Goal: Task Accomplishment & Management: Complete application form

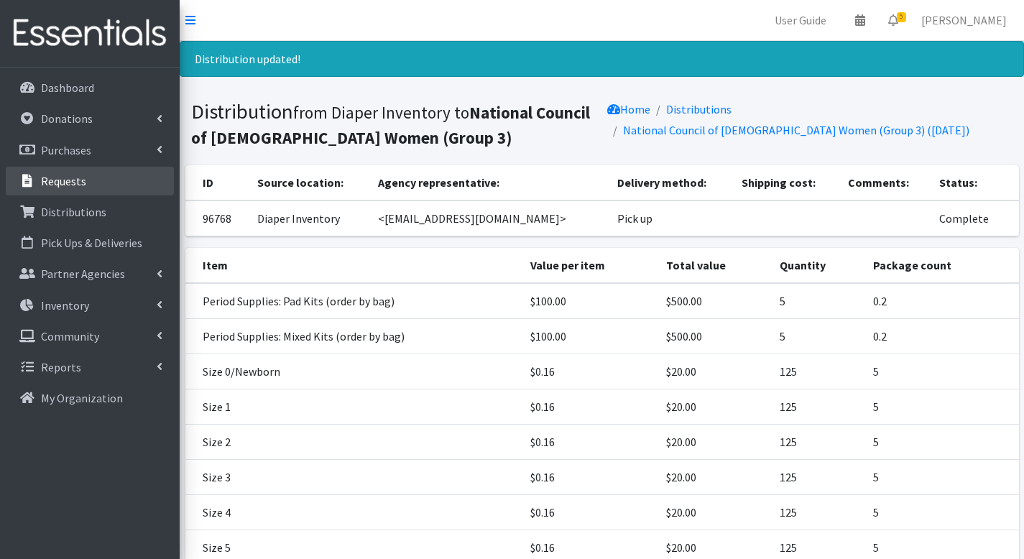
scroll to position [57, 0]
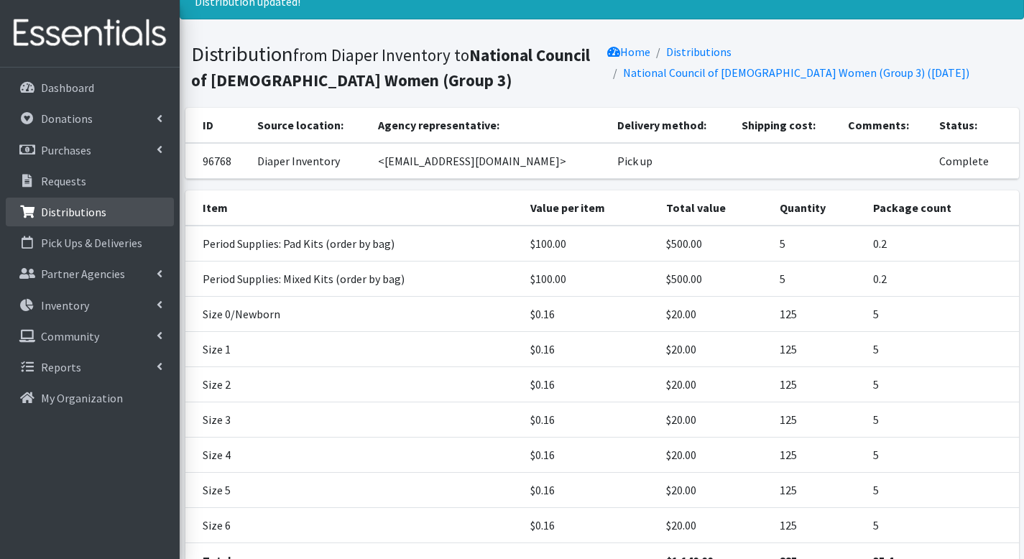
click at [96, 210] on p "Distributions" at bounding box center [73, 212] width 65 height 14
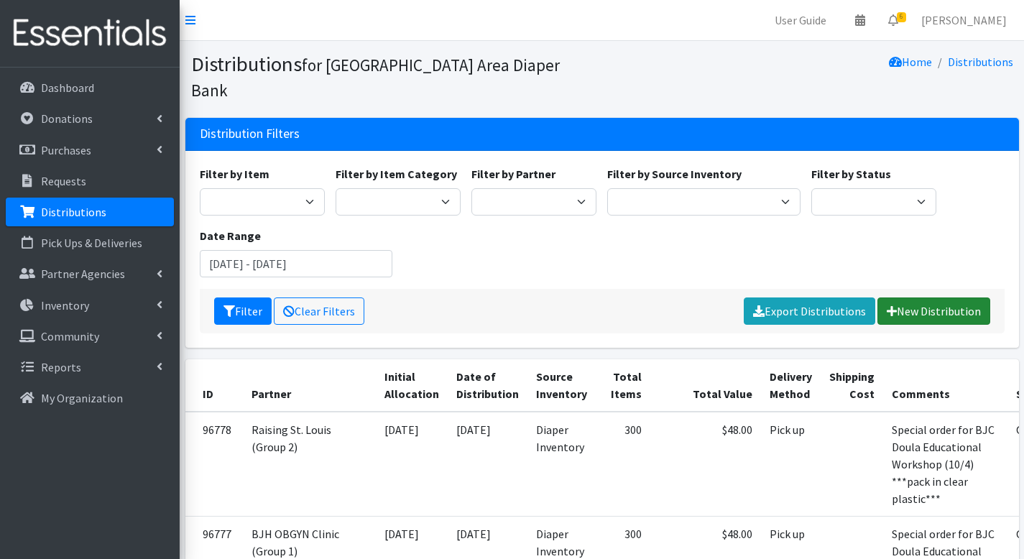
click at [912, 297] on link "New Distribution" at bounding box center [933, 310] width 113 height 27
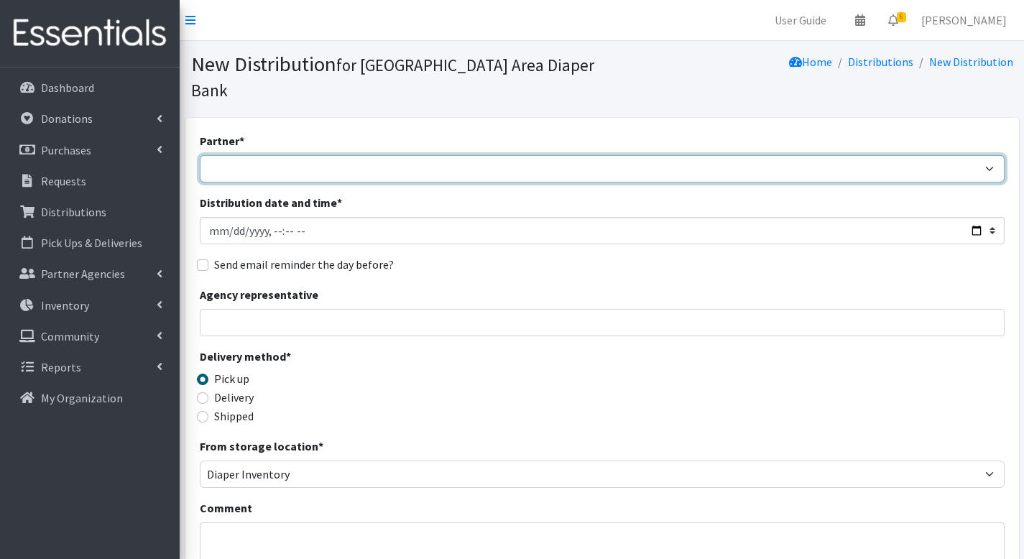
click at [300, 155] on select "Affinia Healthcare (Group 2) Annie Malone (Group 1) Assistance League of St. Lo…" at bounding box center [602, 168] width 805 height 27
select select "234"
click at [200, 155] on select "Affinia Healthcare (Group 2) Annie Malone (Group 1) Assistance League of St. Lo…" at bounding box center [602, 168] width 805 height 27
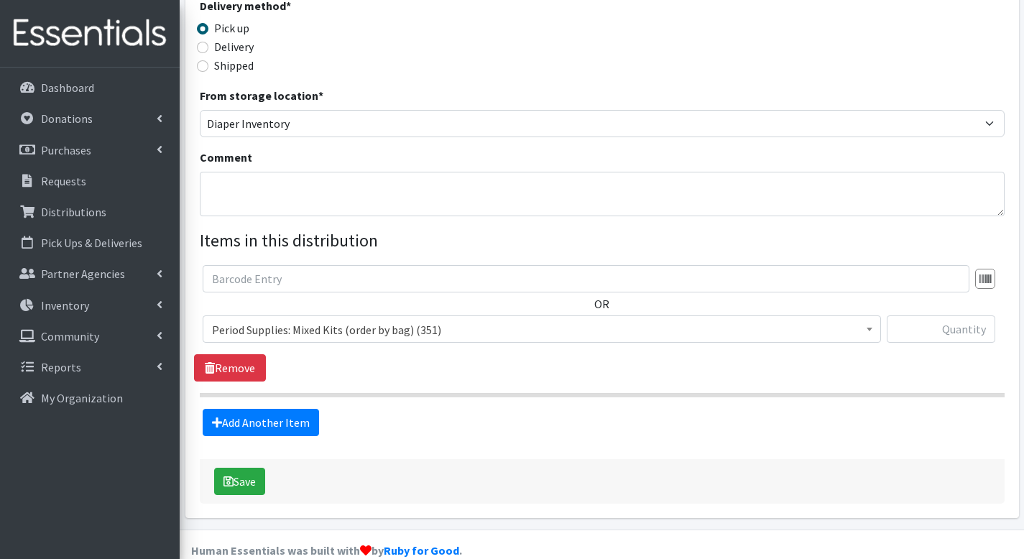
click at [414, 320] on span "Period Supplies: Mixed Kits (order by bag) (351)" at bounding box center [541, 330] width 659 height 20
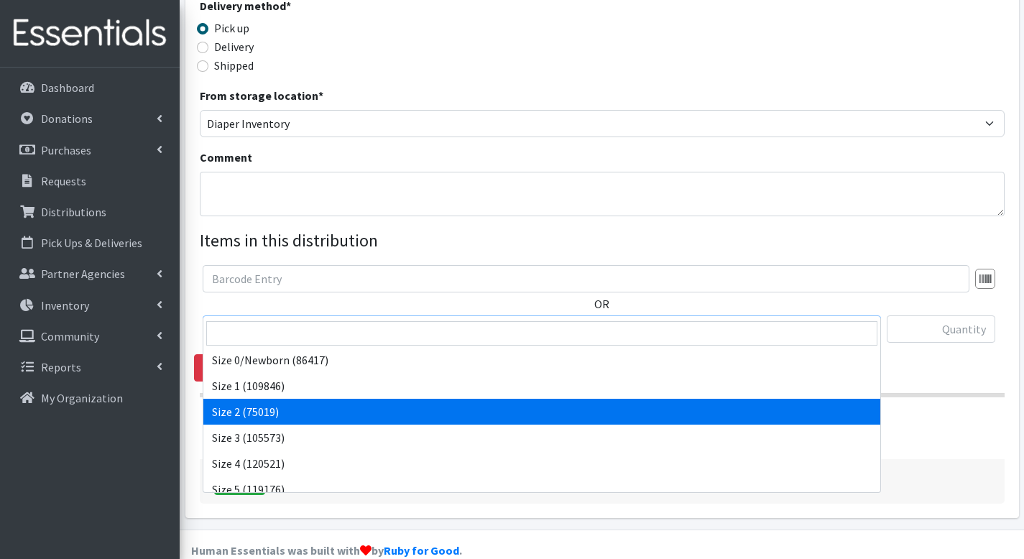
scroll to position [504, 0]
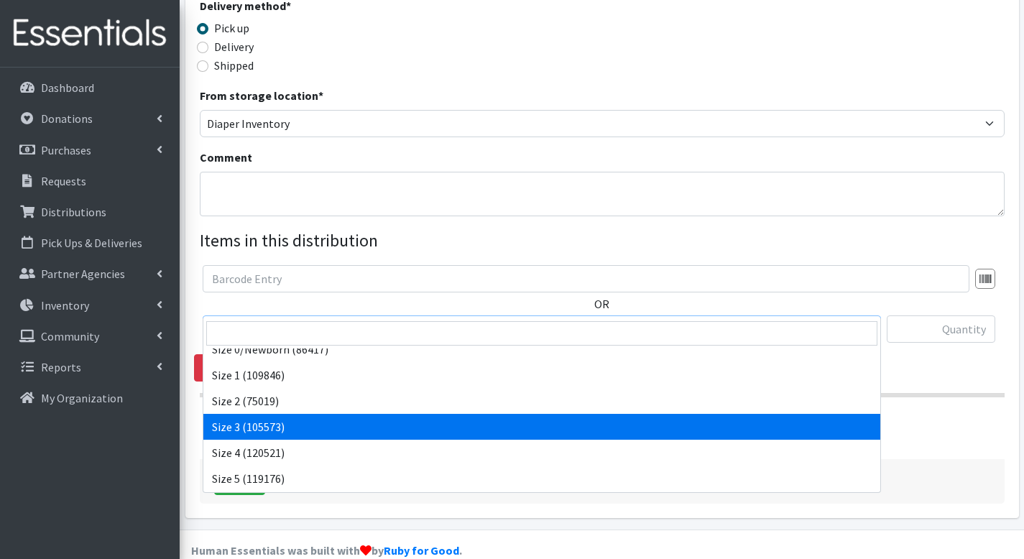
select select "1094"
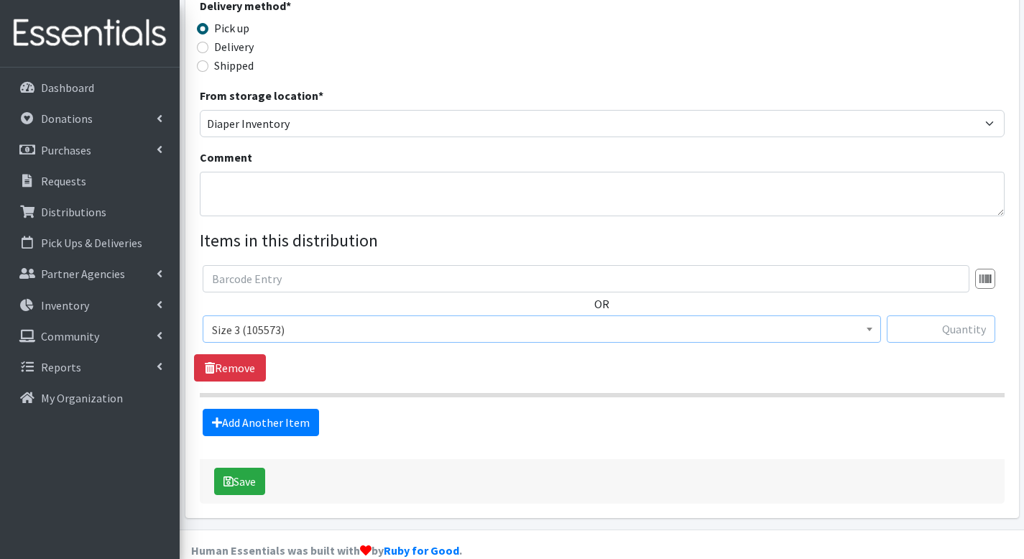
click at [915, 315] on input "text" at bounding box center [940, 328] width 108 height 27
type input "500"
click at [300, 409] on link "Add Another Item" at bounding box center [261, 422] width 116 height 27
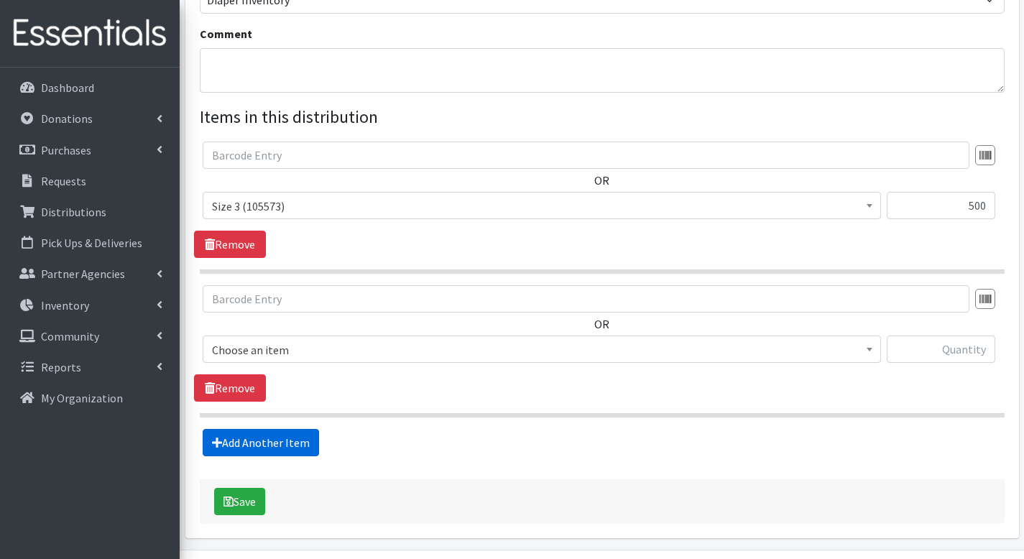
scroll to position [494, 0]
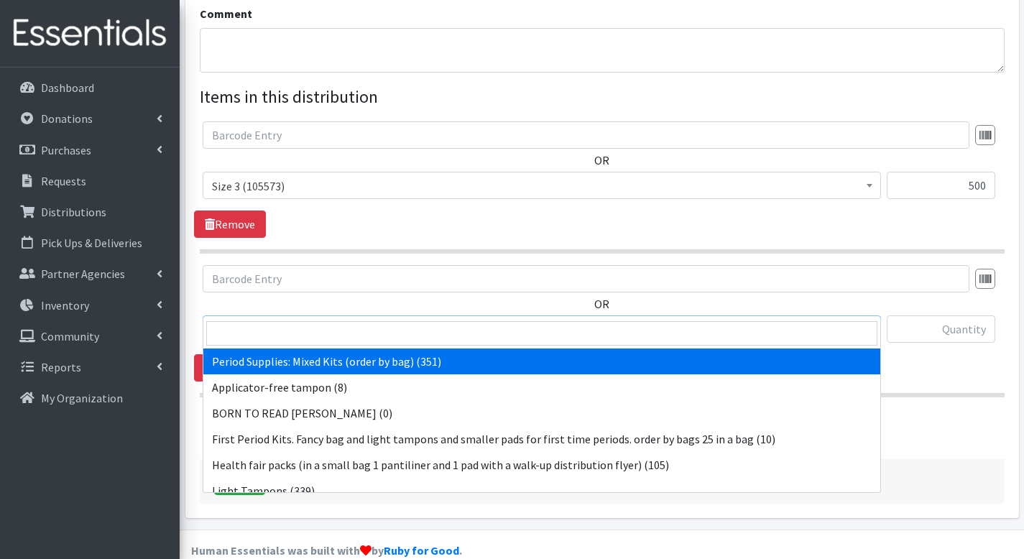
click at [496, 320] on span "Period Supplies: Mixed Kits (order by bag) (351)" at bounding box center [541, 330] width 659 height 20
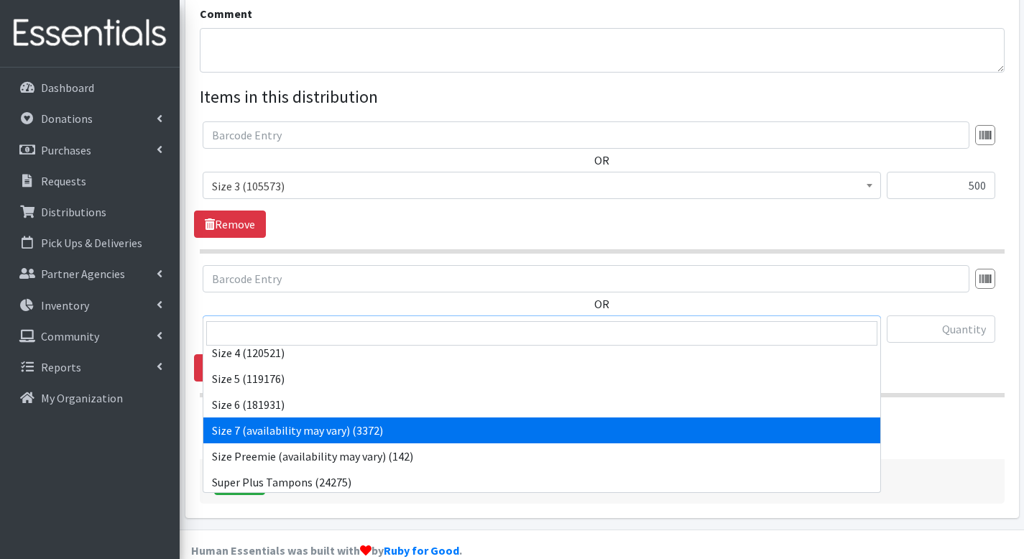
scroll to position [541, 0]
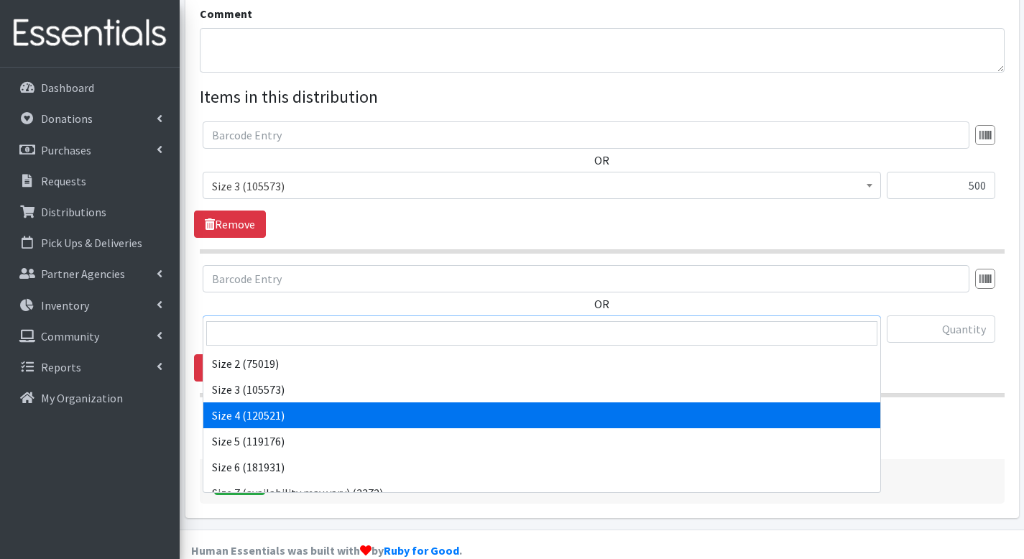
select select "1097"
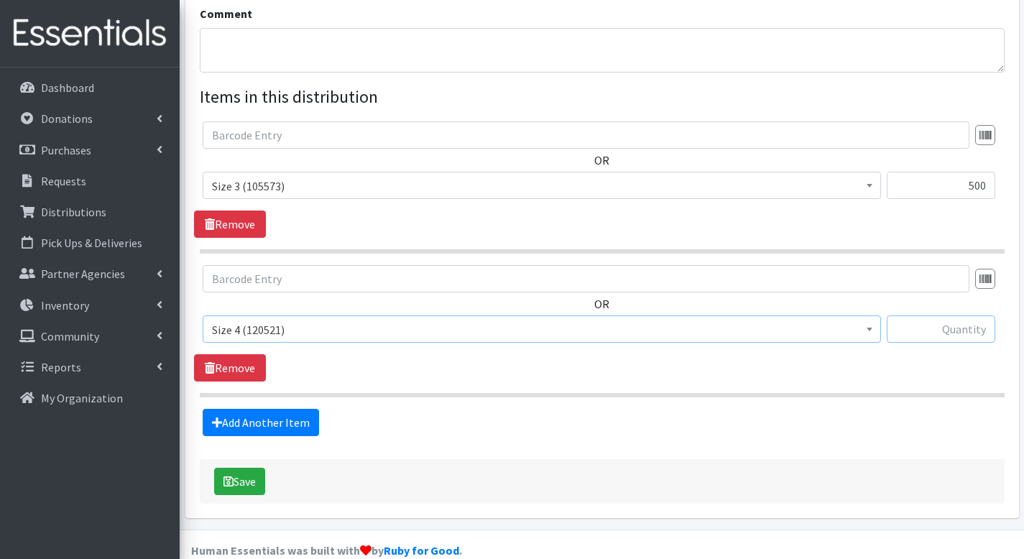
click at [966, 315] on input "text" at bounding box center [940, 328] width 108 height 27
type input "625"
click at [282, 409] on link "Add Another Item" at bounding box center [261, 422] width 116 height 27
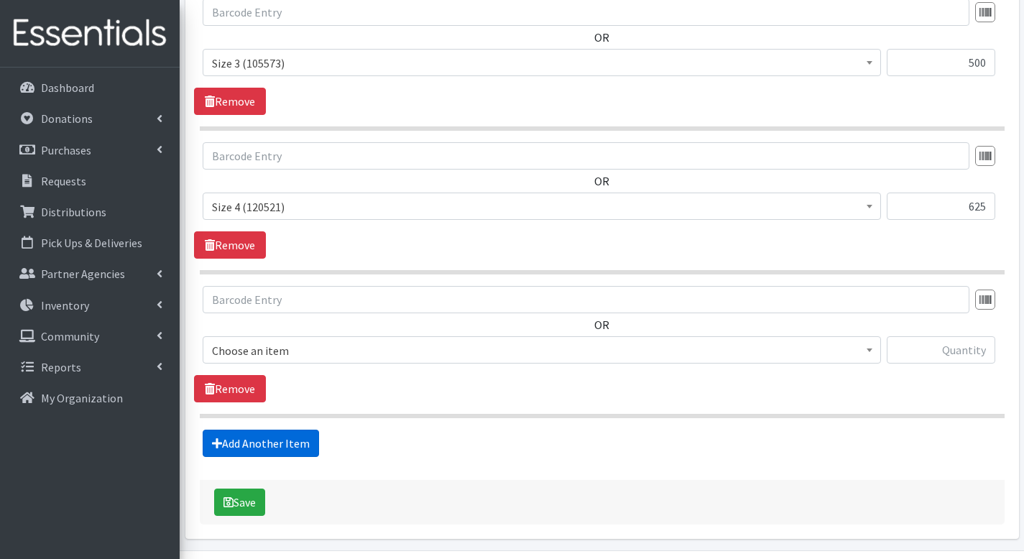
scroll to position [638, 0]
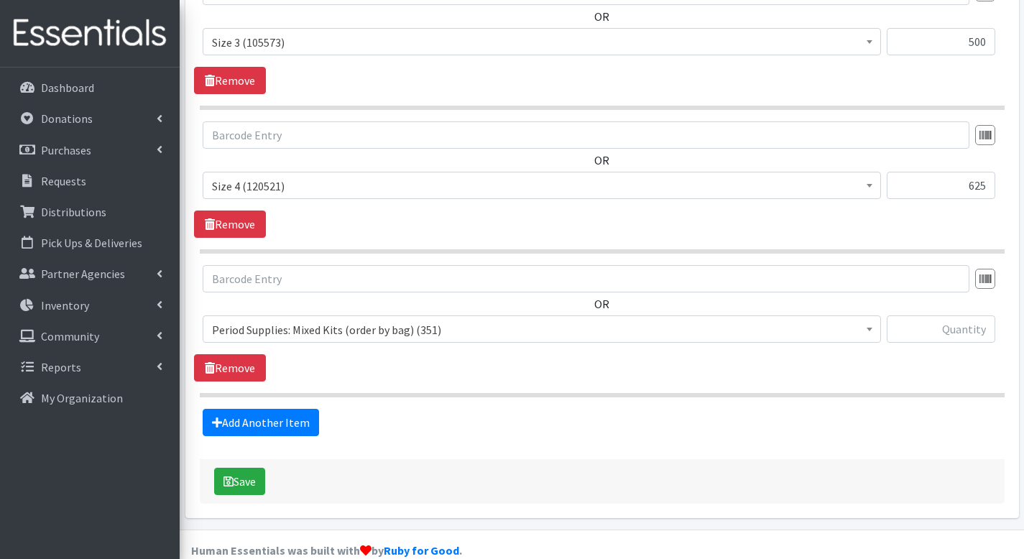
click at [341, 320] on span "Period Supplies: Mixed Kits (order by bag) (351)" at bounding box center [541, 330] width 659 height 20
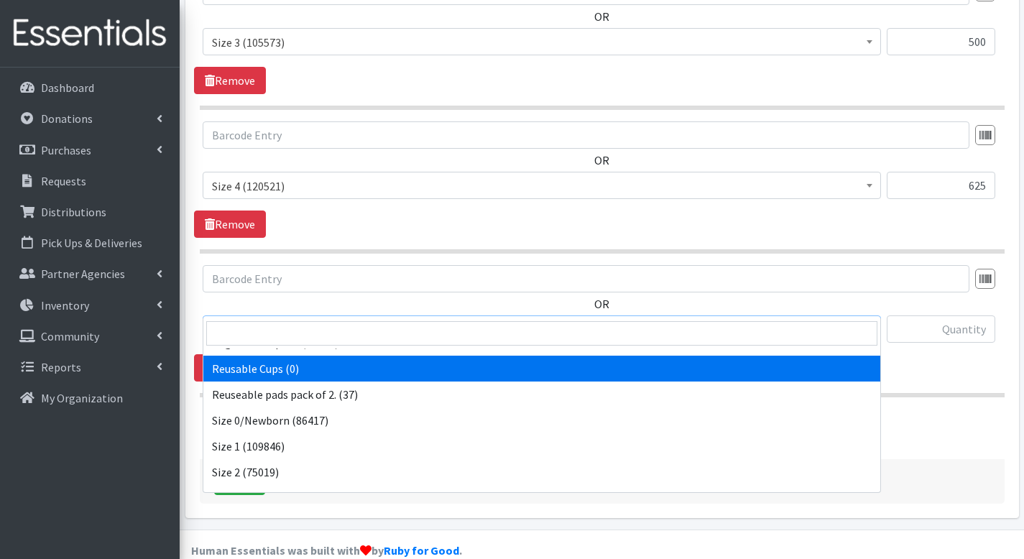
scroll to position [508, 0]
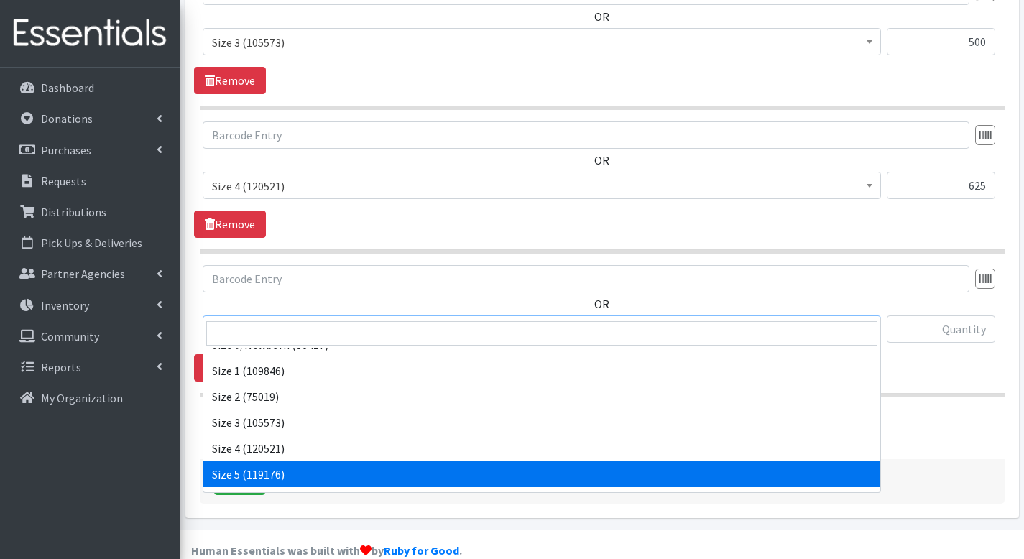
select select "1098"
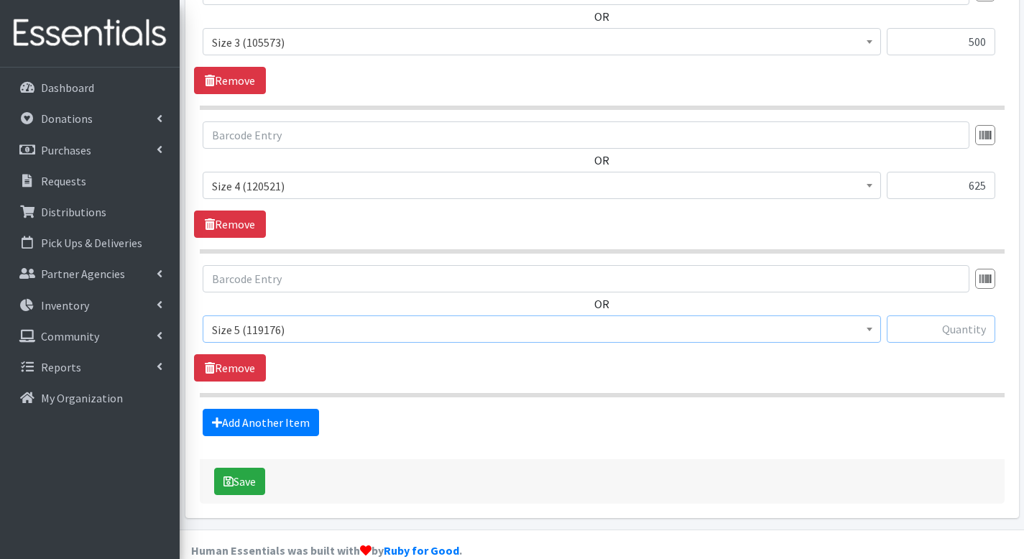
click at [952, 315] on input "text" at bounding box center [940, 328] width 108 height 27
type input "75"
click at [281, 409] on link "Add Another Item" at bounding box center [261, 422] width 116 height 27
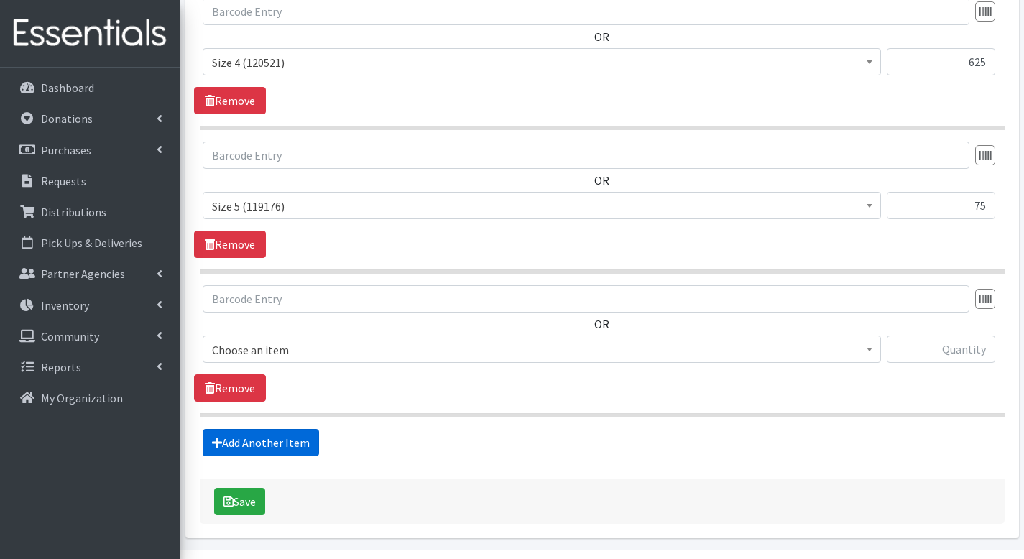
scroll to position [782, 0]
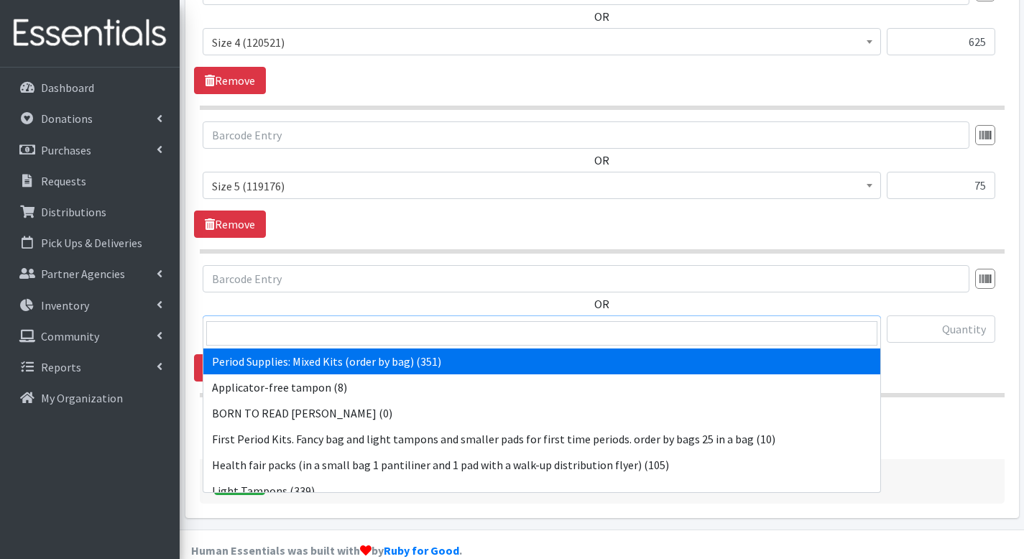
click at [462, 320] on span "Period Supplies: Mixed Kits (order by bag) (351)" at bounding box center [541, 330] width 659 height 20
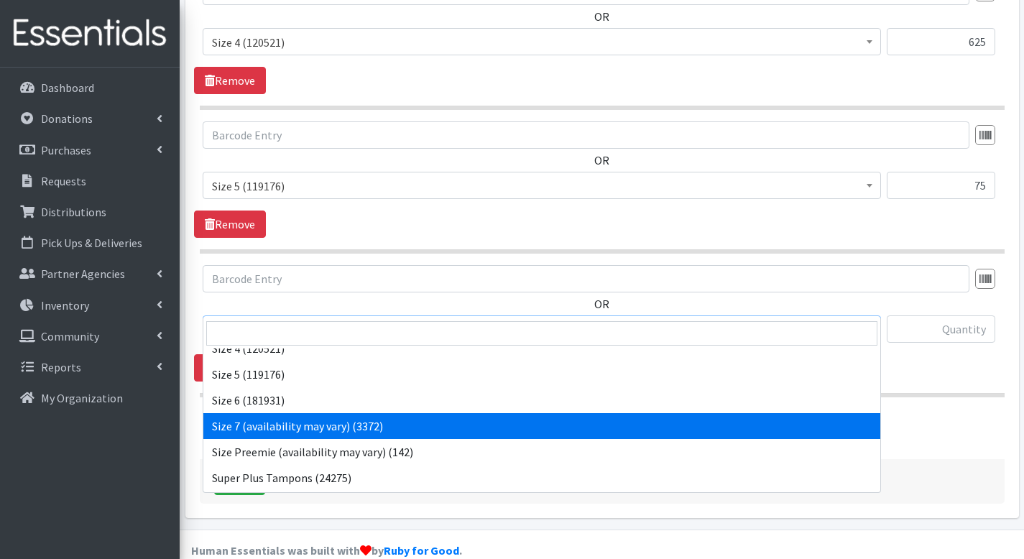
scroll to position [614, 0]
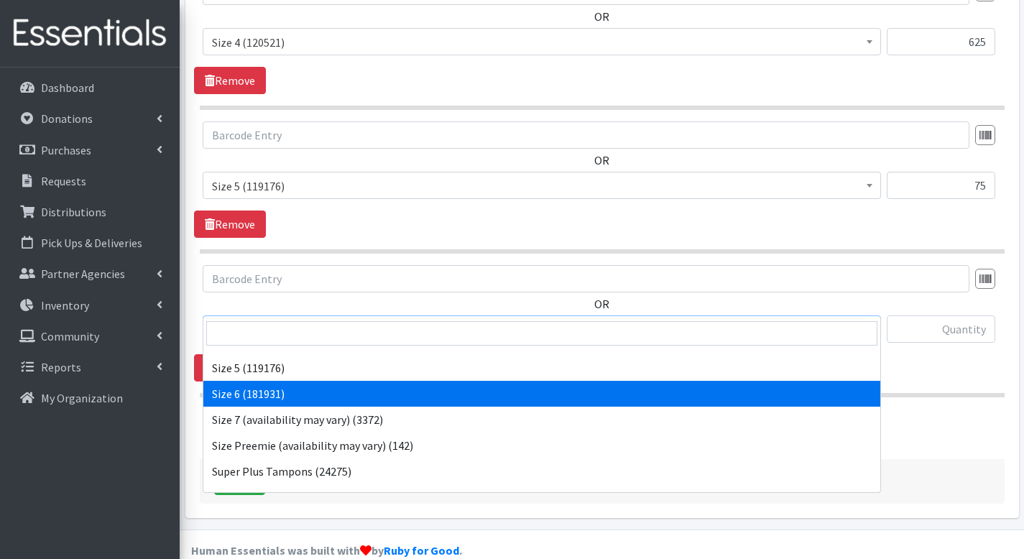
select select "1100"
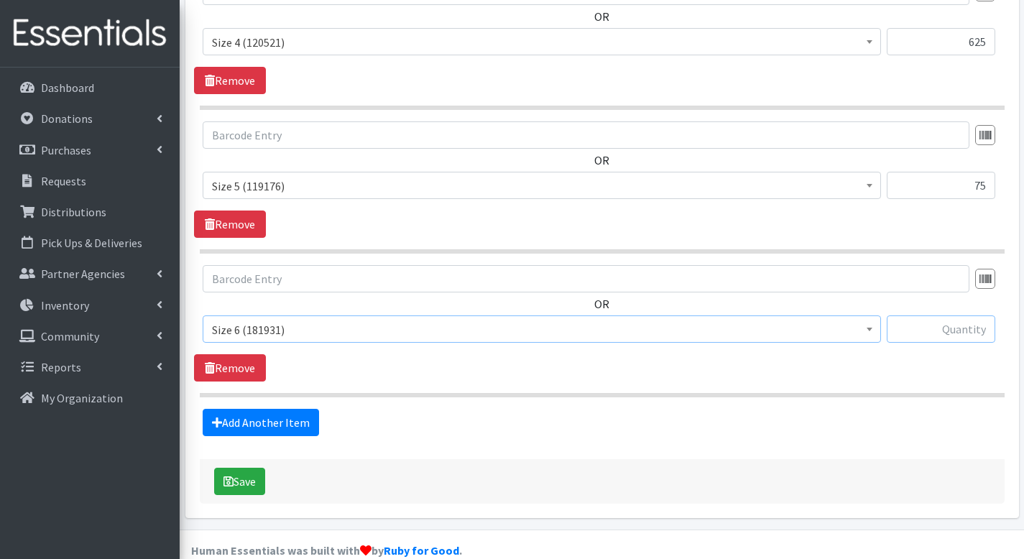
click at [934, 315] on input "text" at bounding box center [940, 328] width 108 height 27
type input "1000"
click at [281, 409] on link "Add Another Item" at bounding box center [261, 422] width 116 height 27
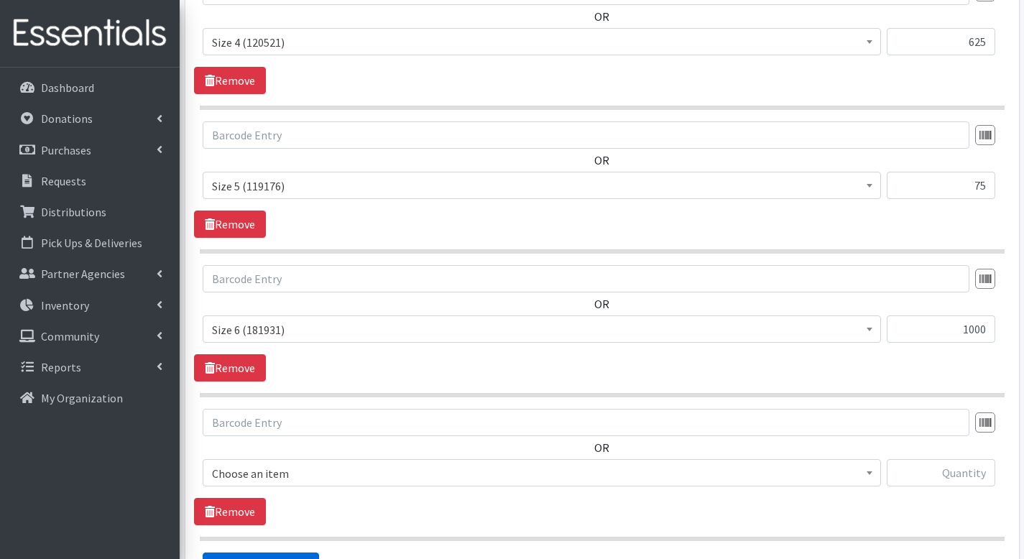
scroll to position [925, 0]
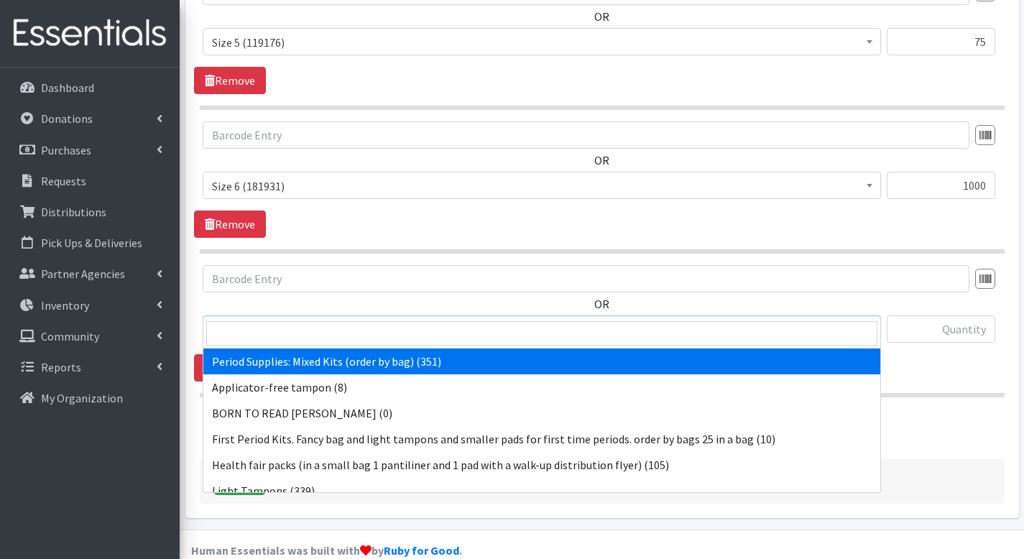
click at [381, 320] on span "Period Supplies: Mixed Kits (order by bag) (351)" at bounding box center [541, 330] width 659 height 20
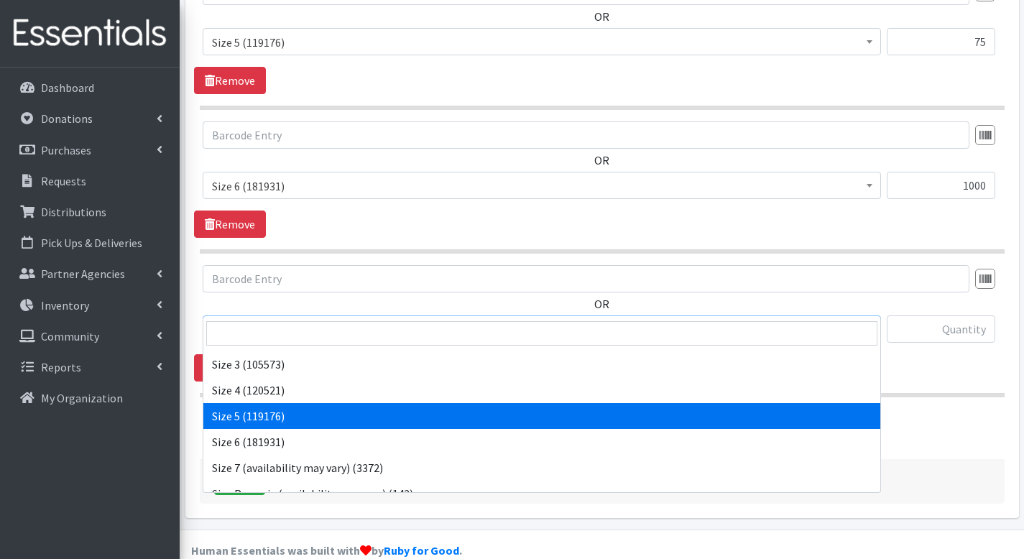
scroll to position [573, 0]
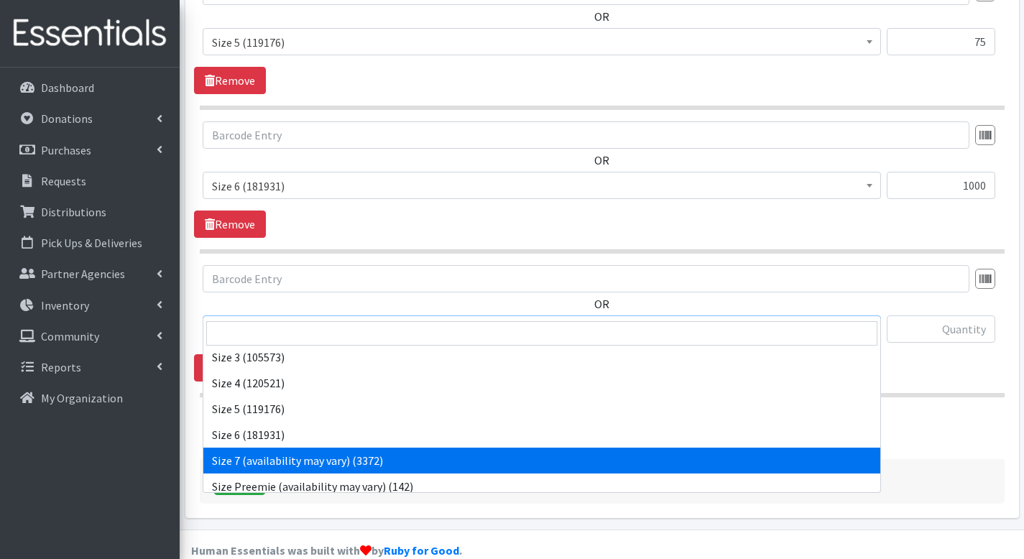
select select "6073"
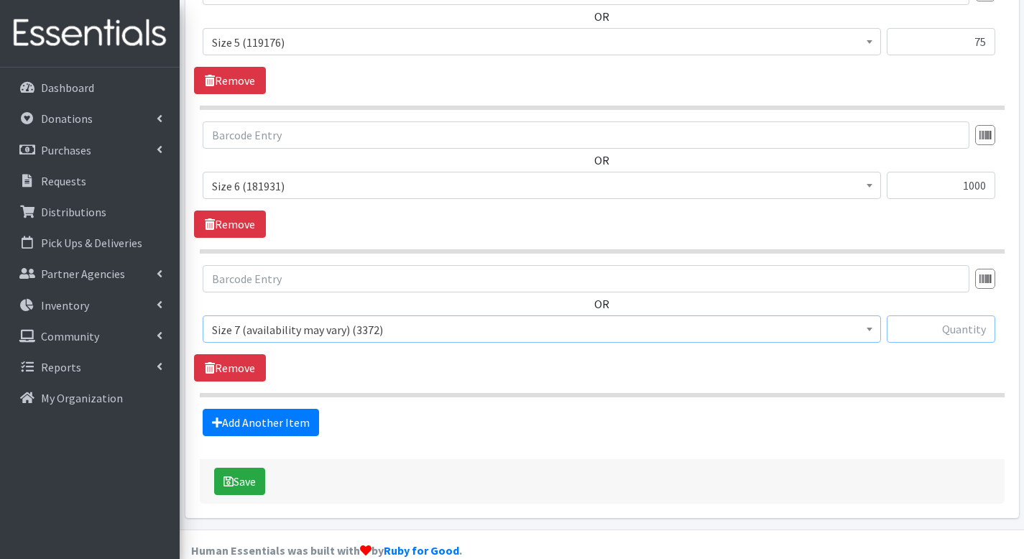
click at [960, 315] on input "text" at bounding box center [940, 328] width 108 height 27
type input "350"
click at [310, 409] on link "Add Another Item" at bounding box center [261, 422] width 116 height 27
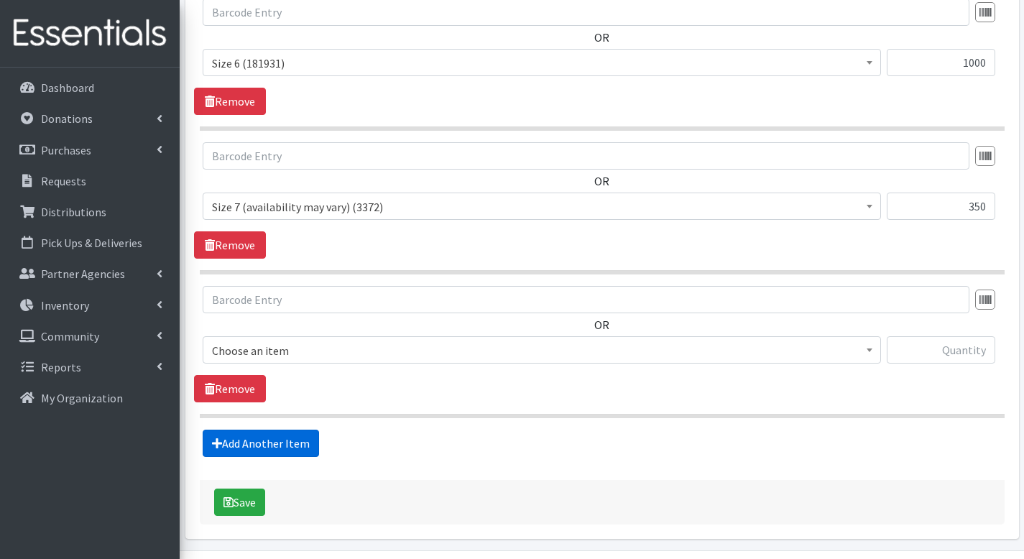
scroll to position [1069, 0]
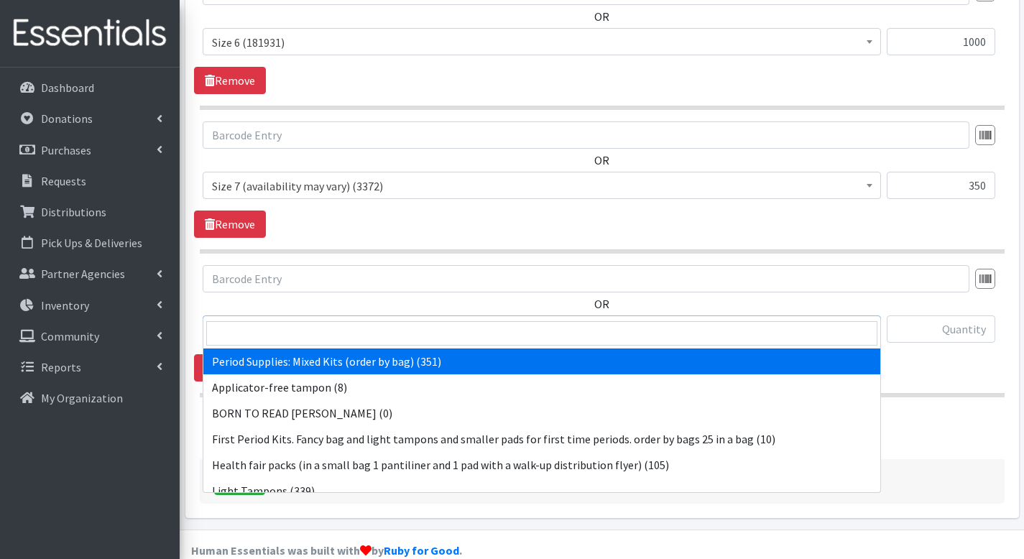
click at [666, 320] on span "Period Supplies: Mixed Kits (order by bag) (351)" at bounding box center [541, 330] width 659 height 20
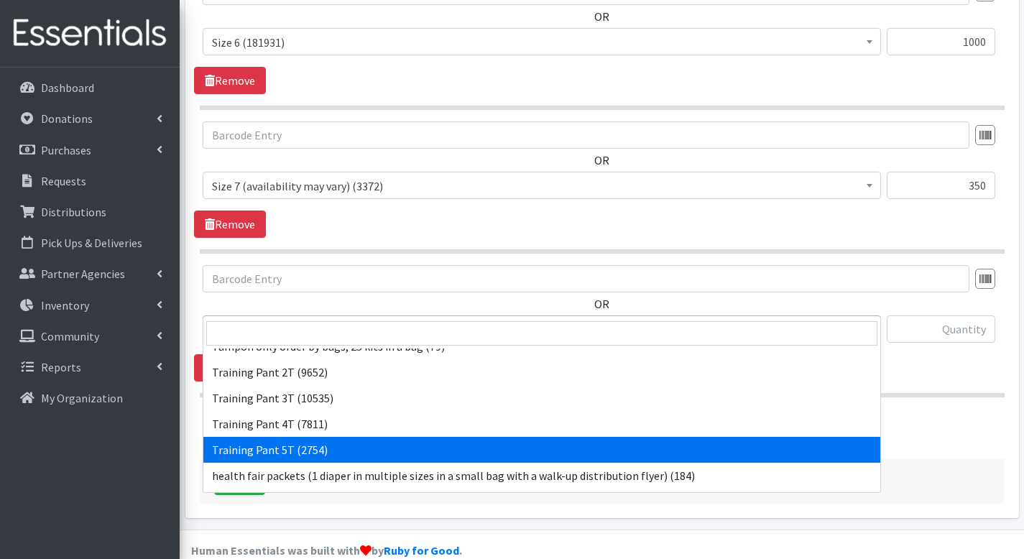
scroll to position [684, 0]
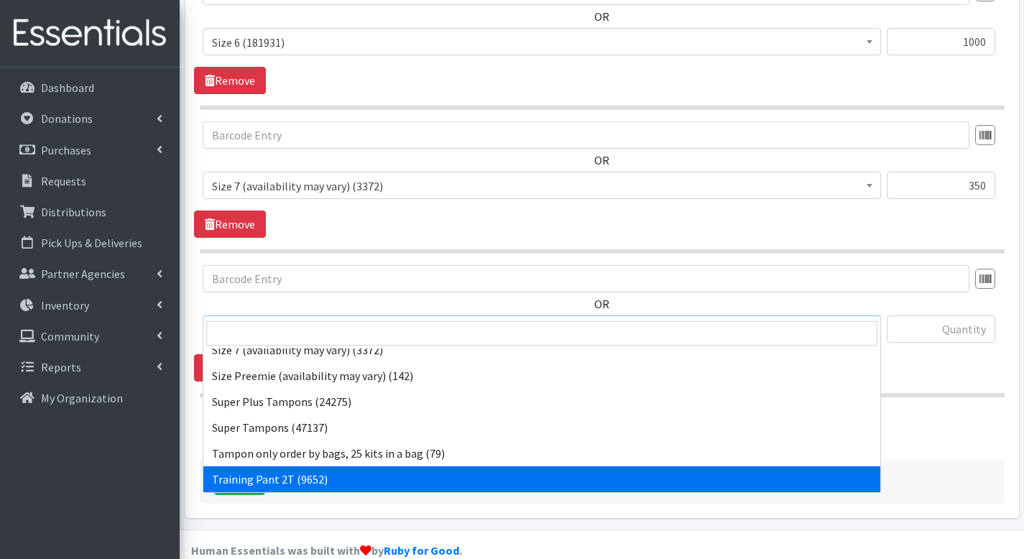
select select "1105"
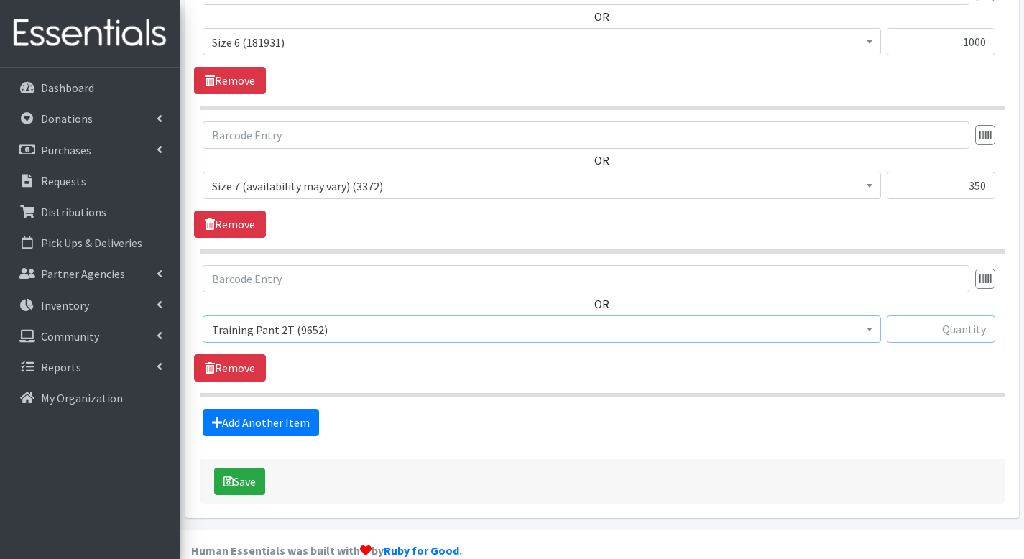
click at [950, 315] on input "text" at bounding box center [940, 328] width 108 height 27
type input "50"
click at [258, 409] on link "Add Another Item" at bounding box center [261, 422] width 116 height 27
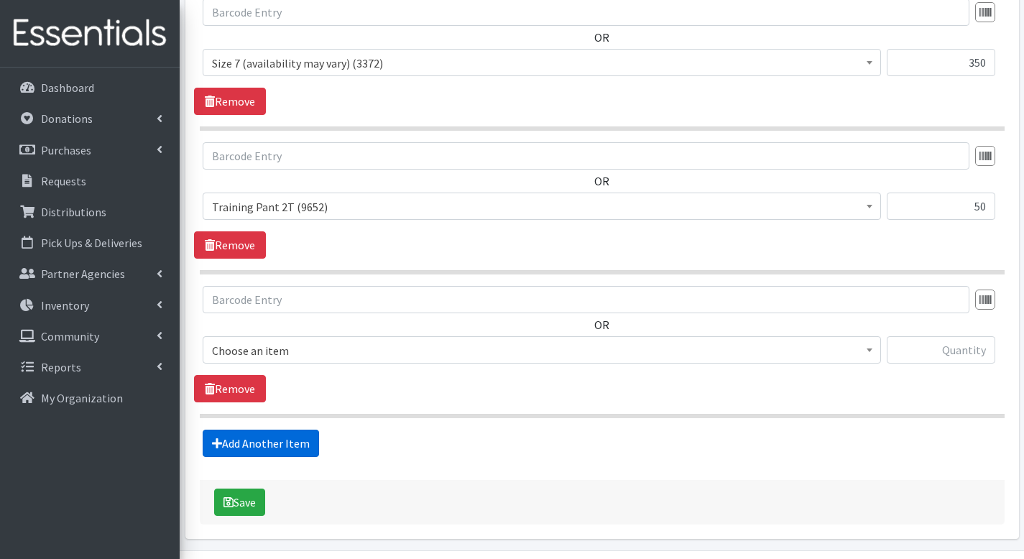
scroll to position [1213, 0]
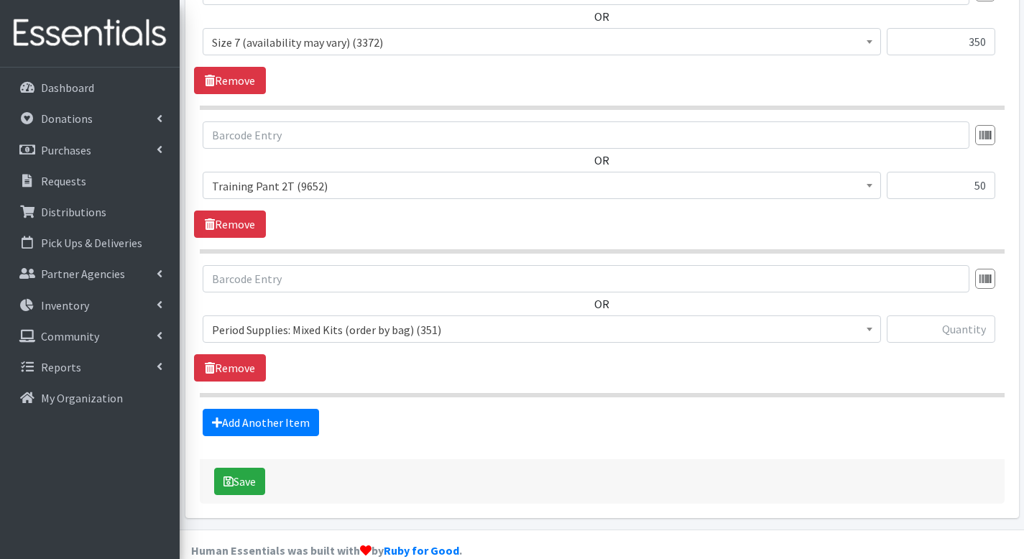
click at [353, 320] on span "Period Supplies: Mixed Kits (order by bag) (351)" at bounding box center [541, 330] width 659 height 20
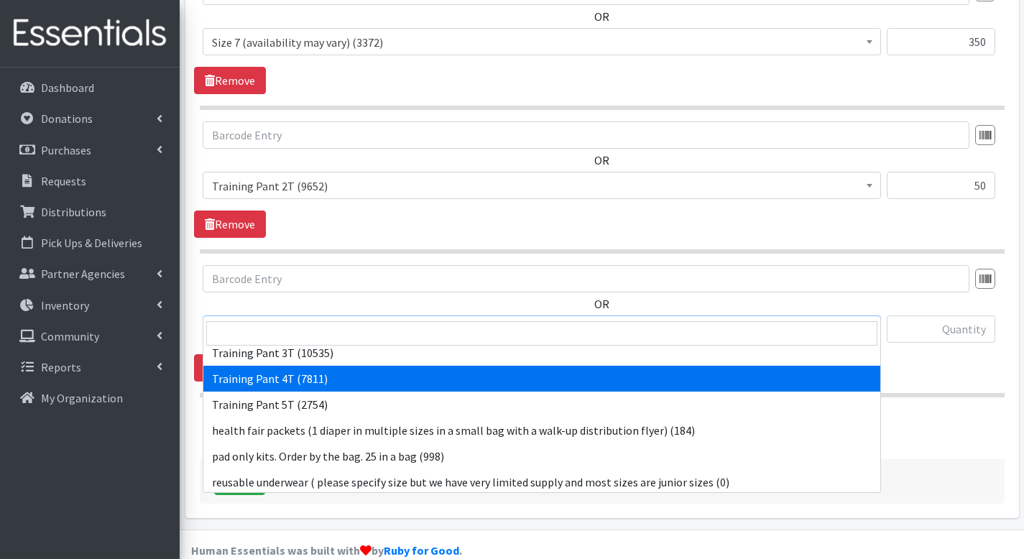
scroll to position [830, 0]
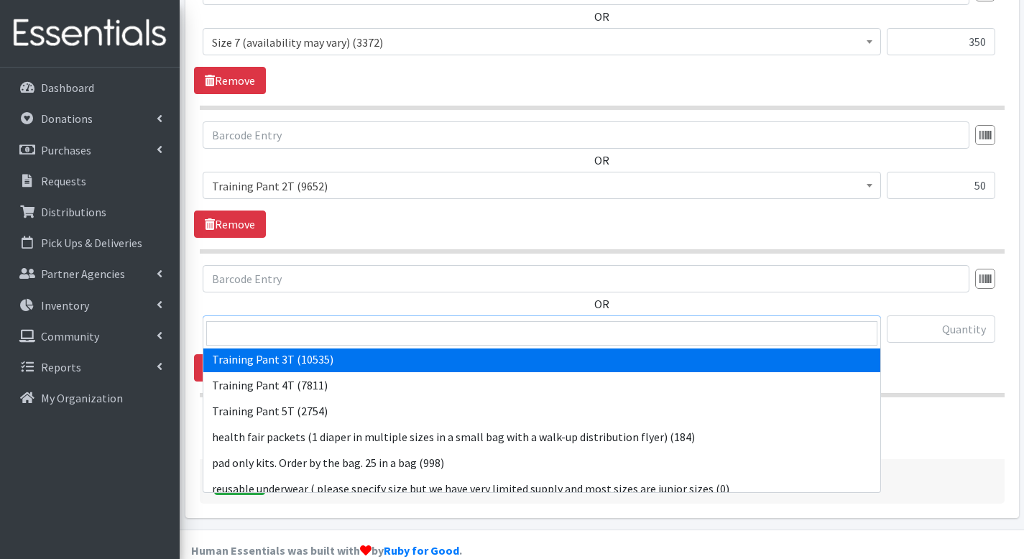
select select "1107"
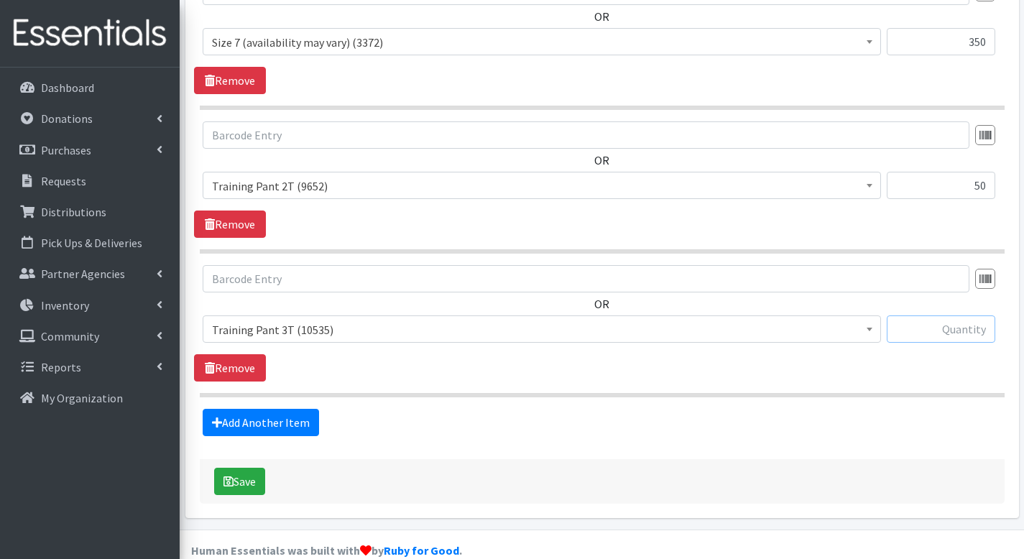
click at [917, 315] on input "text" at bounding box center [940, 328] width 108 height 27
type input "150"
click at [286, 409] on link "Add Another Item" at bounding box center [261, 422] width 116 height 27
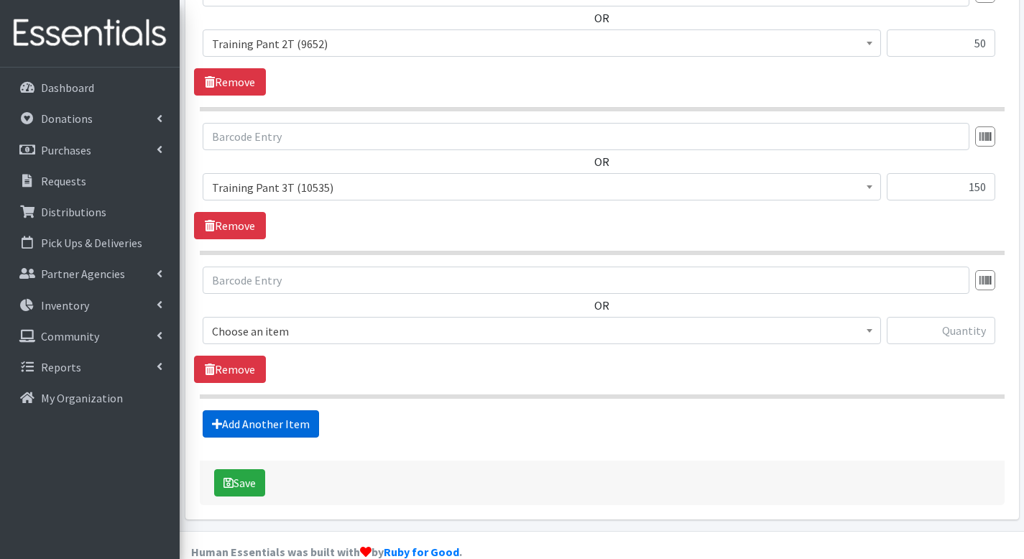
scroll to position [1356, 0]
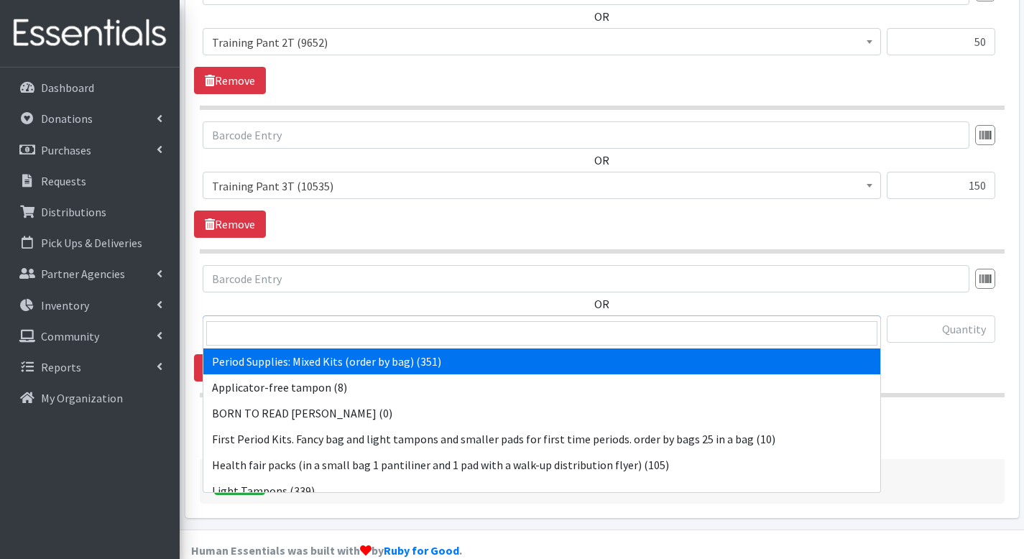
click at [346, 320] on span "Period Supplies: Mixed Kits (order by bag) (351)" at bounding box center [541, 330] width 659 height 20
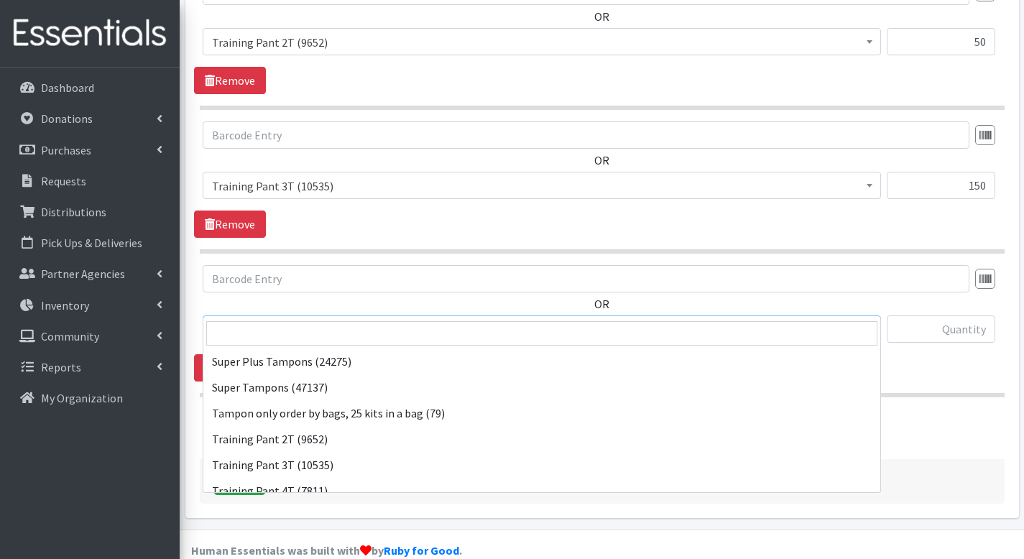
scroll to position [744, 0]
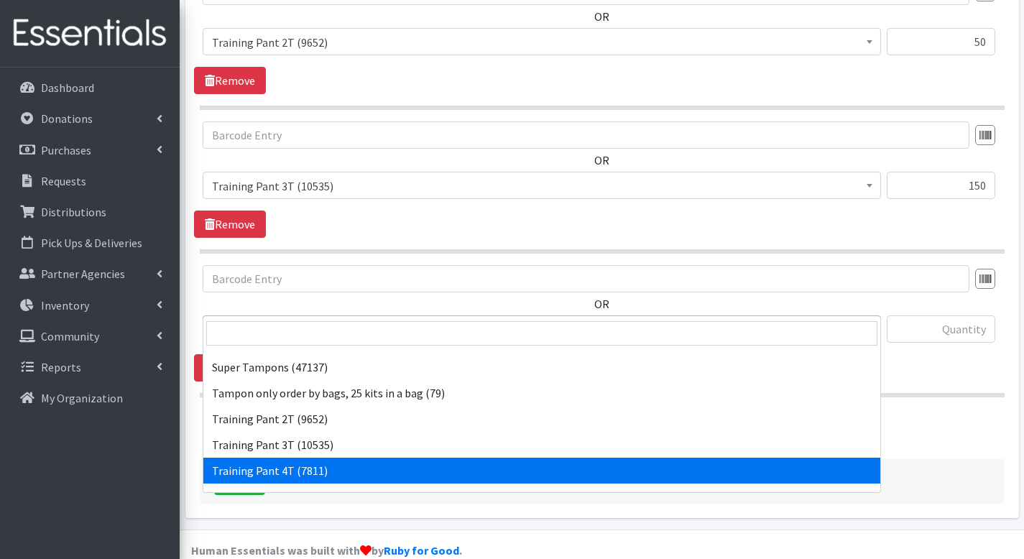
select select "1093"
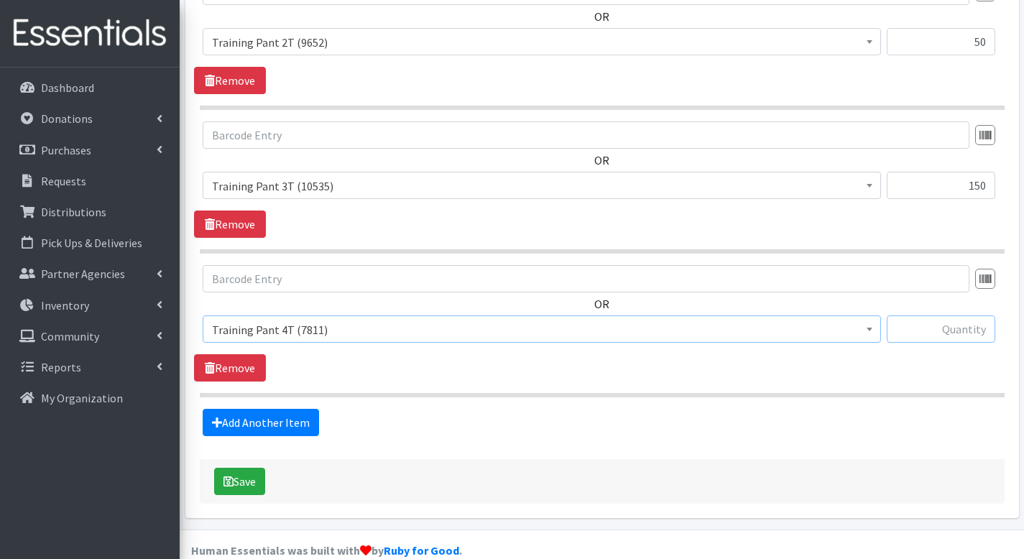
click at [937, 315] on input "text" at bounding box center [940, 328] width 108 height 27
type input "150"
click at [245, 468] on button "Save" at bounding box center [239, 481] width 51 height 27
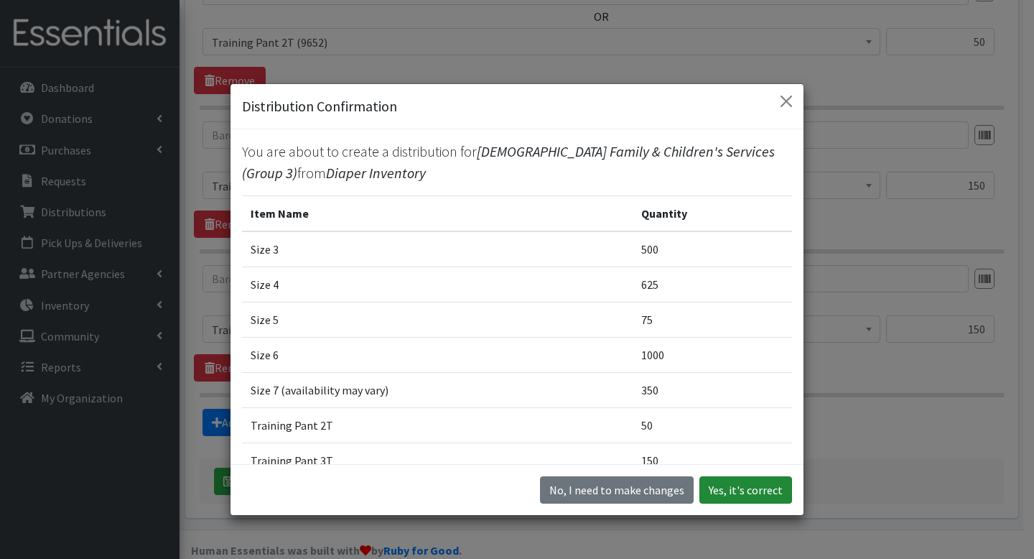
click at [715, 478] on button "Yes, it's correct" at bounding box center [746, 489] width 93 height 27
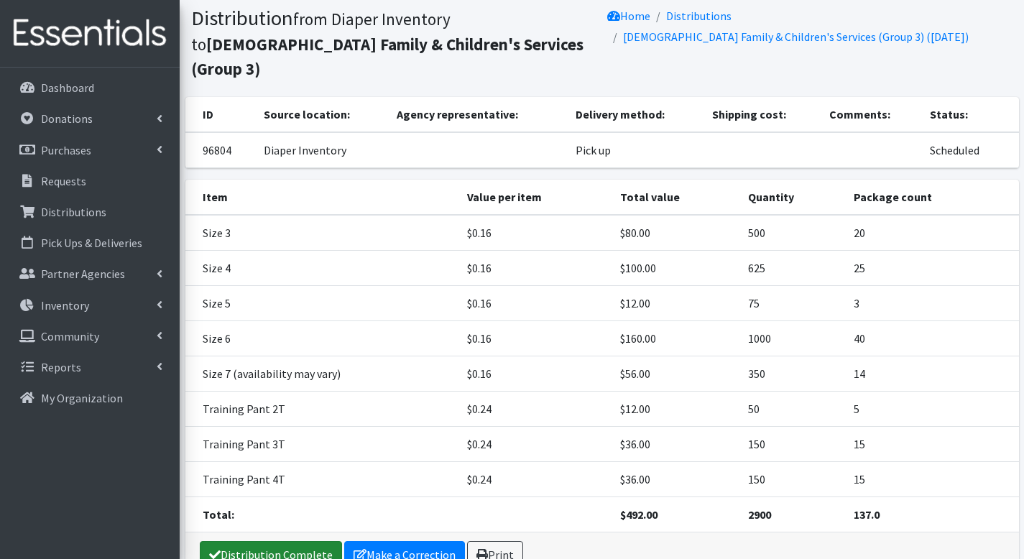
scroll to position [152, 0]
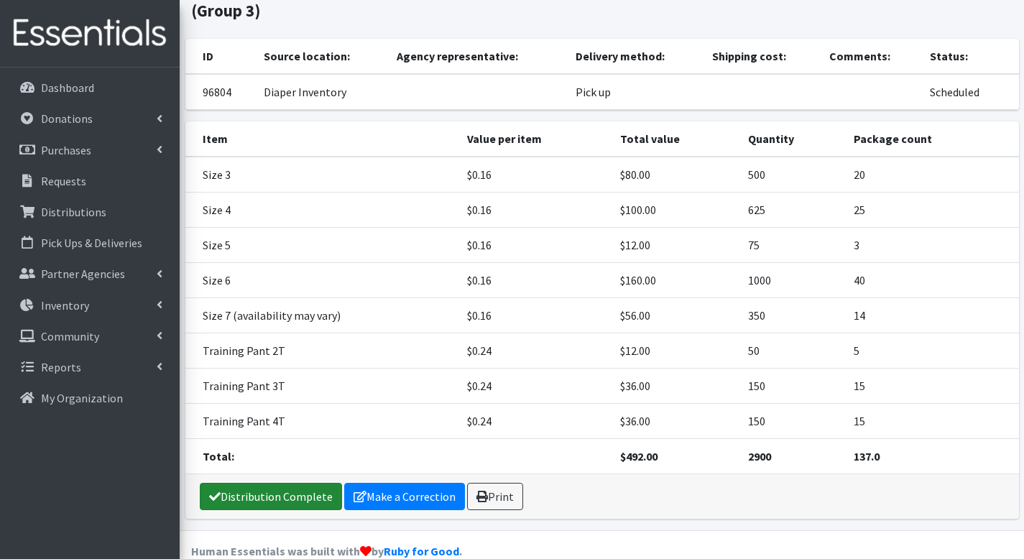
click at [312, 483] on link "Distribution Complete" at bounding box center [271, 496] width 142 height 27
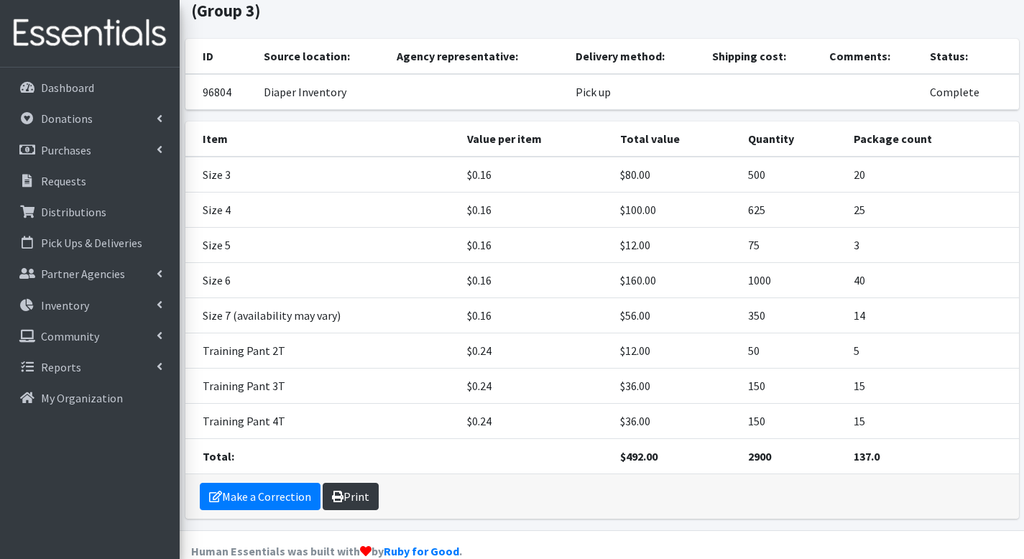
click at [364, 483] on link "Print" at bounding box center [351, 496] width 56 height 27
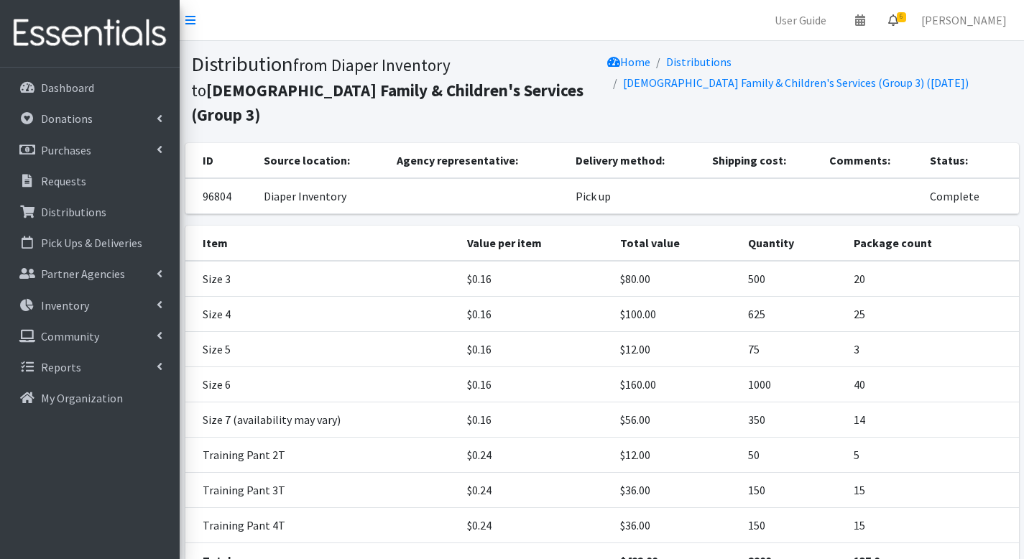
click at [906, 21] on span "6" at bounding box center [900, 17] width 9 height 10
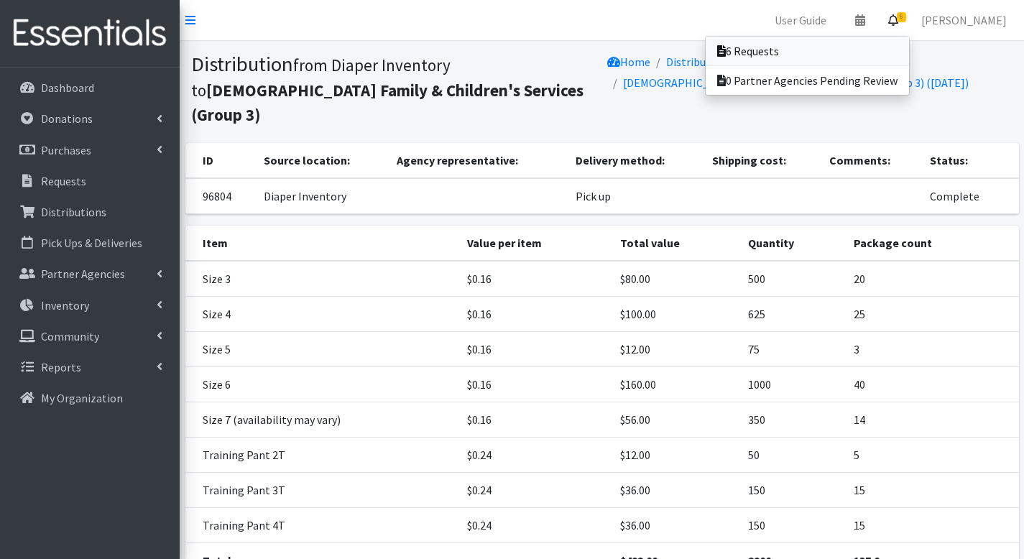
click at [901, 43] on link "6 Requests" at bounding box center [806, 51] width 203 height 29
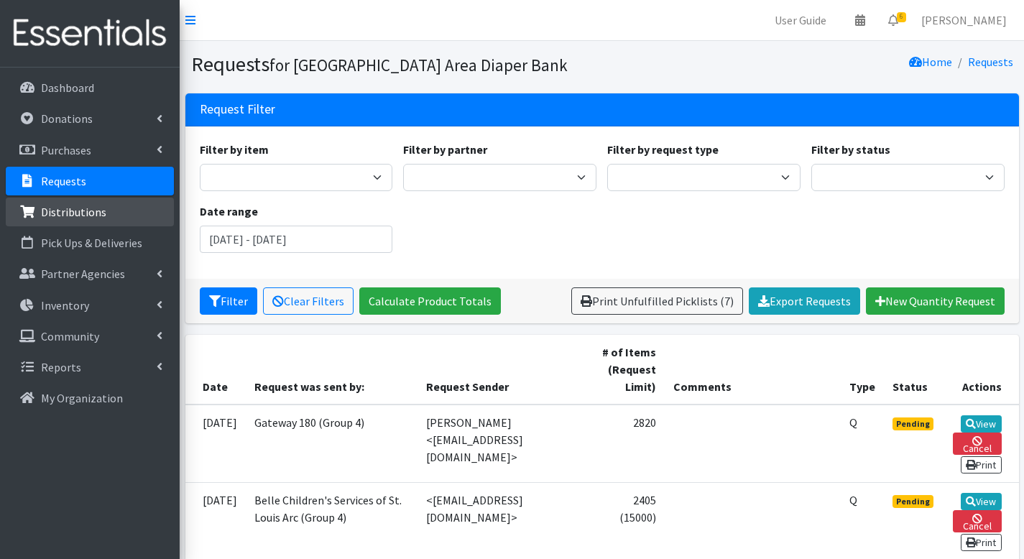
click at [87, 213] on p "Distributions" at bounding box center [73, 212] width 65 height 14
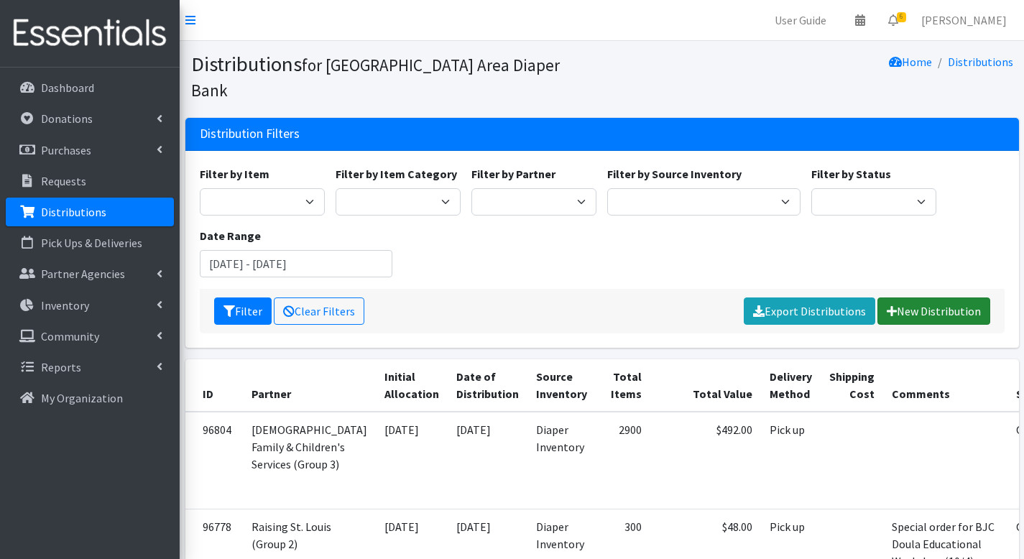
click at [945, 297] on link "New Distribution" at bounding box center [933, 310] width 113 height 27
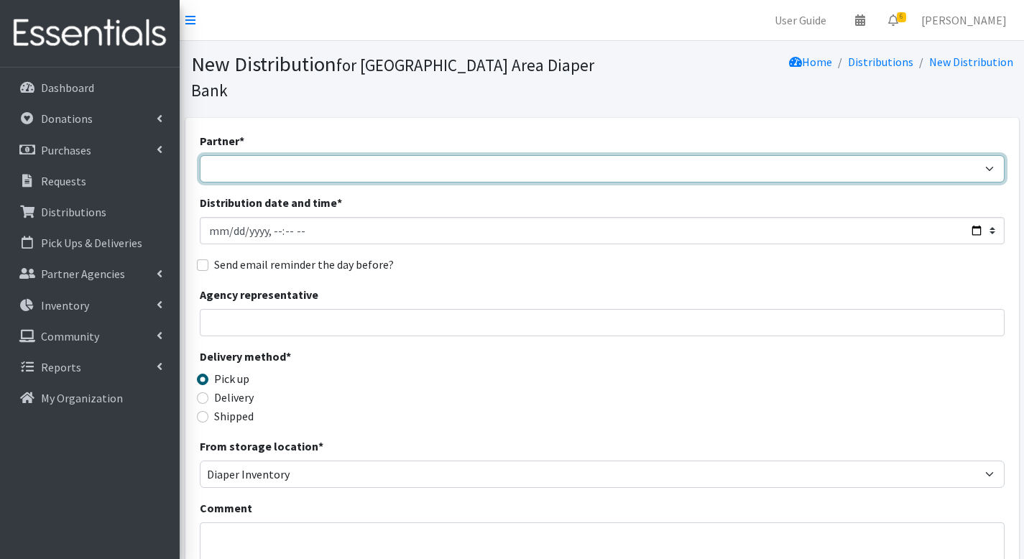
click at [310, 155] on select "Affinia Healthcare (Group 2) Annie Malone (Group 1) Assistance League of St. Lo…" at bounding box center [602, 168] width 805 height 27
select select "234"
click at [200, 155] on select "Affinia Healthcare (Group 2) Annie Malone (Group 1) Assistance League of St. Lo…" at bounding box center [602, 168] width 805 height 27
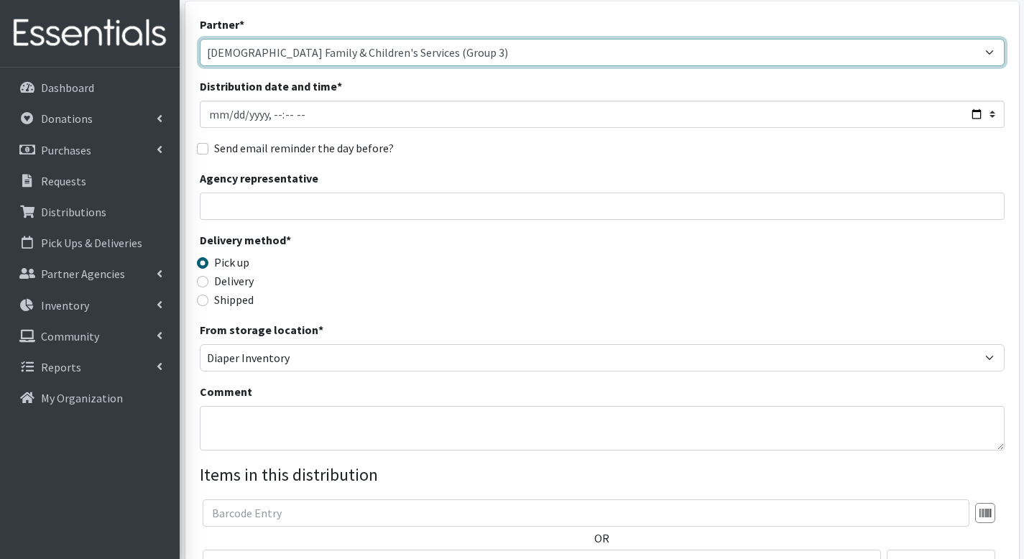
scroll to position [351, 0]
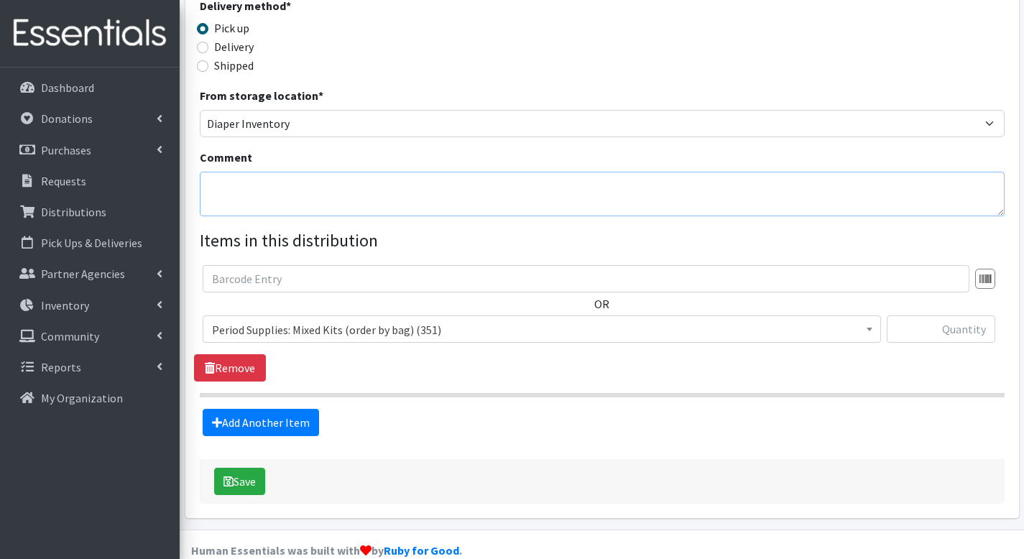
click at [312, 172] on textarea "Comment" at bounding box center [602, 194] width 805 height 45
type textarea "FSN"
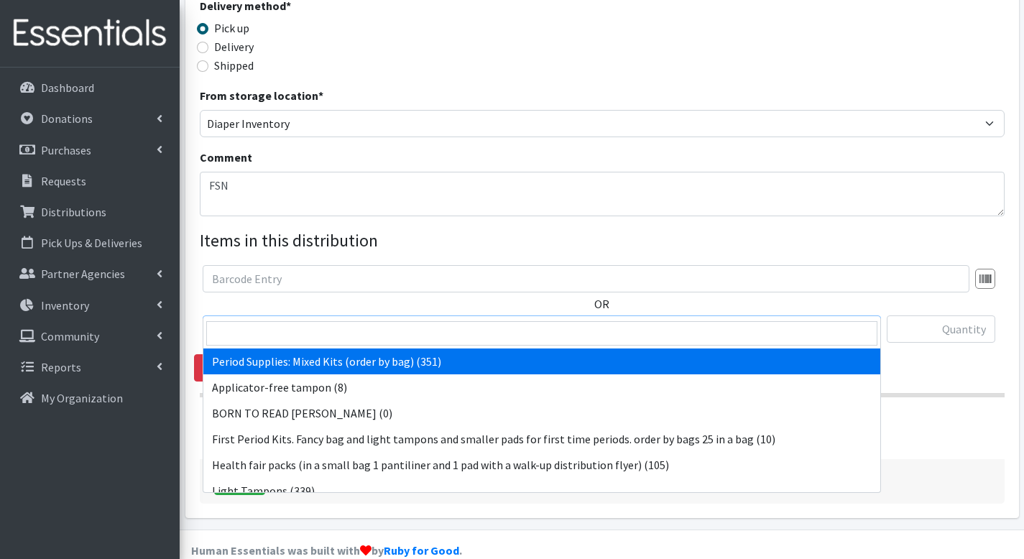
click at [446, 320] on span "Period Supplies: Mixed Kits (order by bag) (351)" at bounding box center [541, 330] width 659 height 20
drag, startPoint x: 741, startPoint y: 362, endPoint x: 747, endPoint y: 358, distance: 7.8
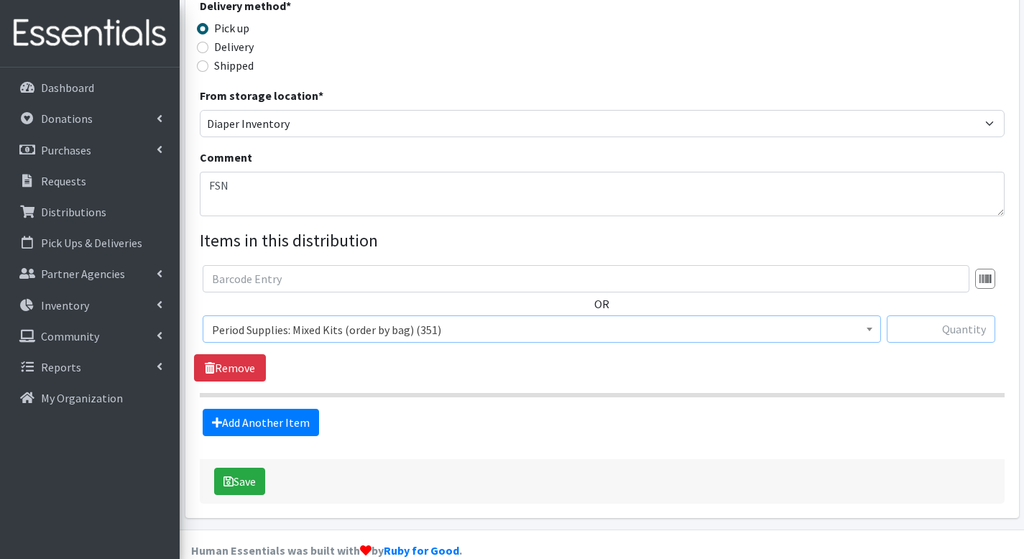
click at [927, 315] on input "text" at bounding box center [940, 328] width 108 height 27
type input "1"
click at [248, 468] on button "Save" at bounding box center [239, 481] width 51 height 27
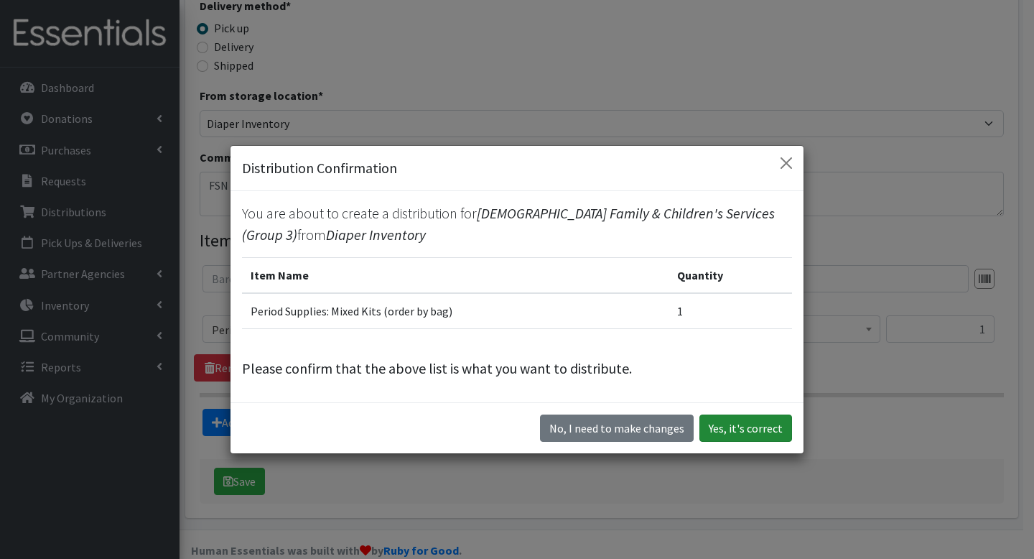
click at [744, 430] on button "Yes, it's correct" at bounding box center [746, 427] width 93 height 27
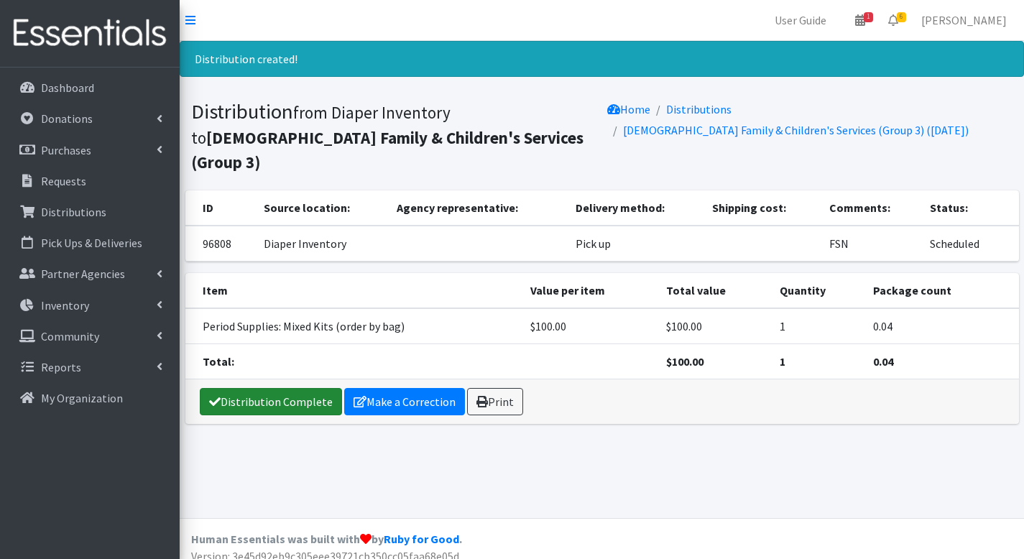
click at [325, 388] on link "Distribution Complete" at bounding box center [271, 401] width 142 height 27
